Goal: Transaction & Acquisition: Purchase product/service

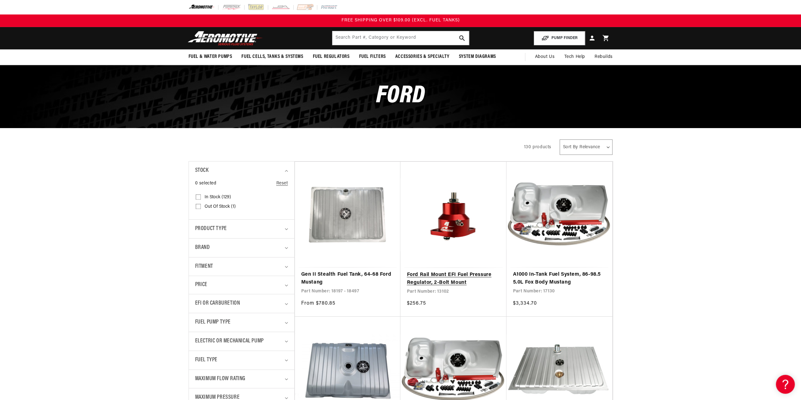
click at [452, 283] on link "Ford Rail Mount EFI Fuel Pressure Regulator, 2-Bolt Mount" at bounding box center [453, 279] width 93 height 16
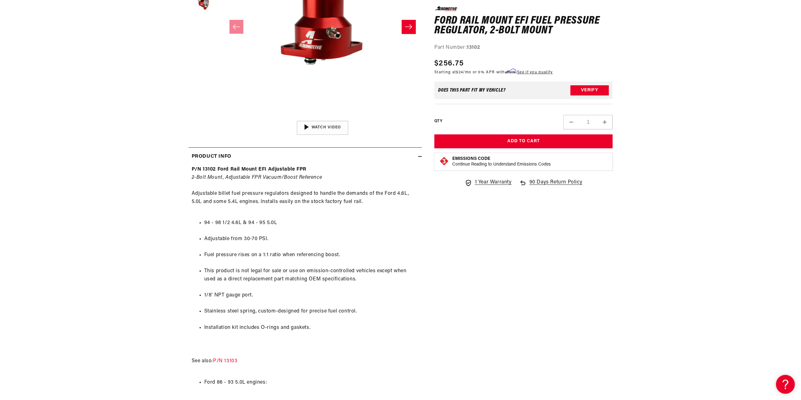
scroll to position [189, 0]
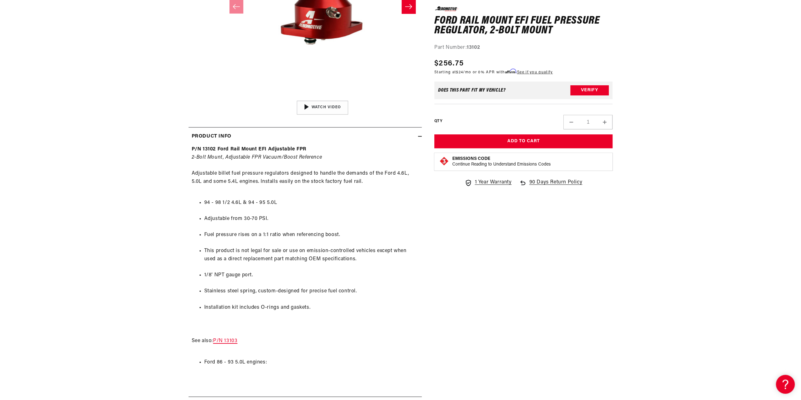
click at [227, 341] on link "P/N 13103" at bounding box center [225, 340] width 24 height 5
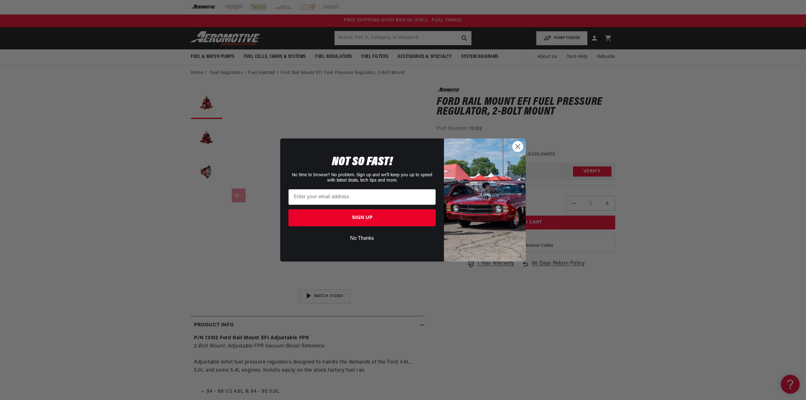
click at [518, 149] on circle "Close dialog" at bounding box center [517, 146] width 10 height 10
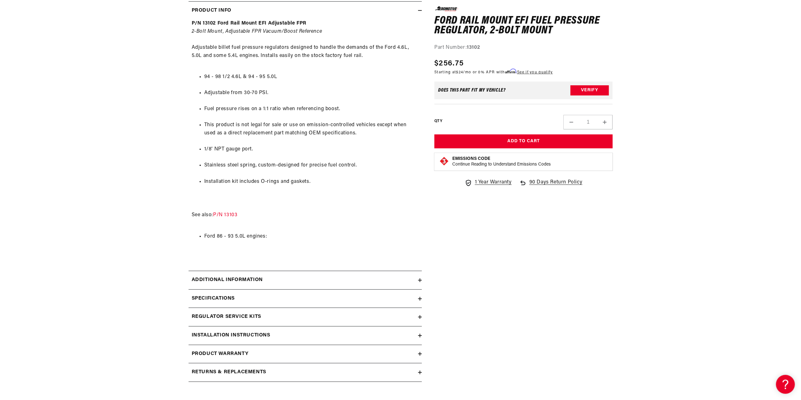
scroll to position [346, 0]
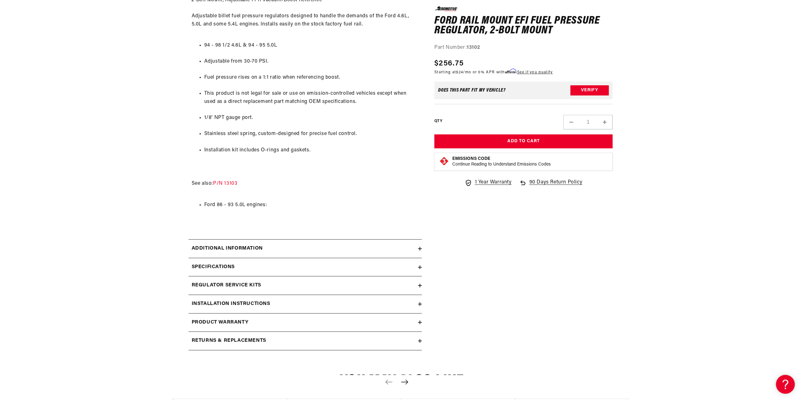
click at [418, 286] on icon at bounding box center [420, 286] width 4 height 4
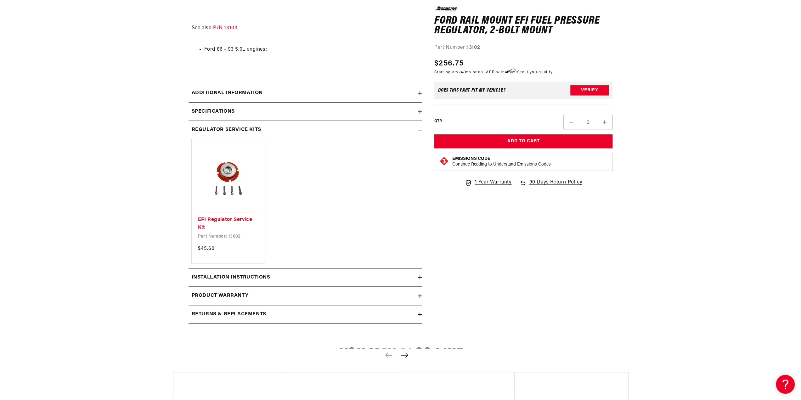
scroll to position [504, 0]
click at [231, 214] on link "EFI Regulator Service Kit" at bounding box center [228, 222] width 61 height 16
